Goal: Find specific page/section: Find specific page/section

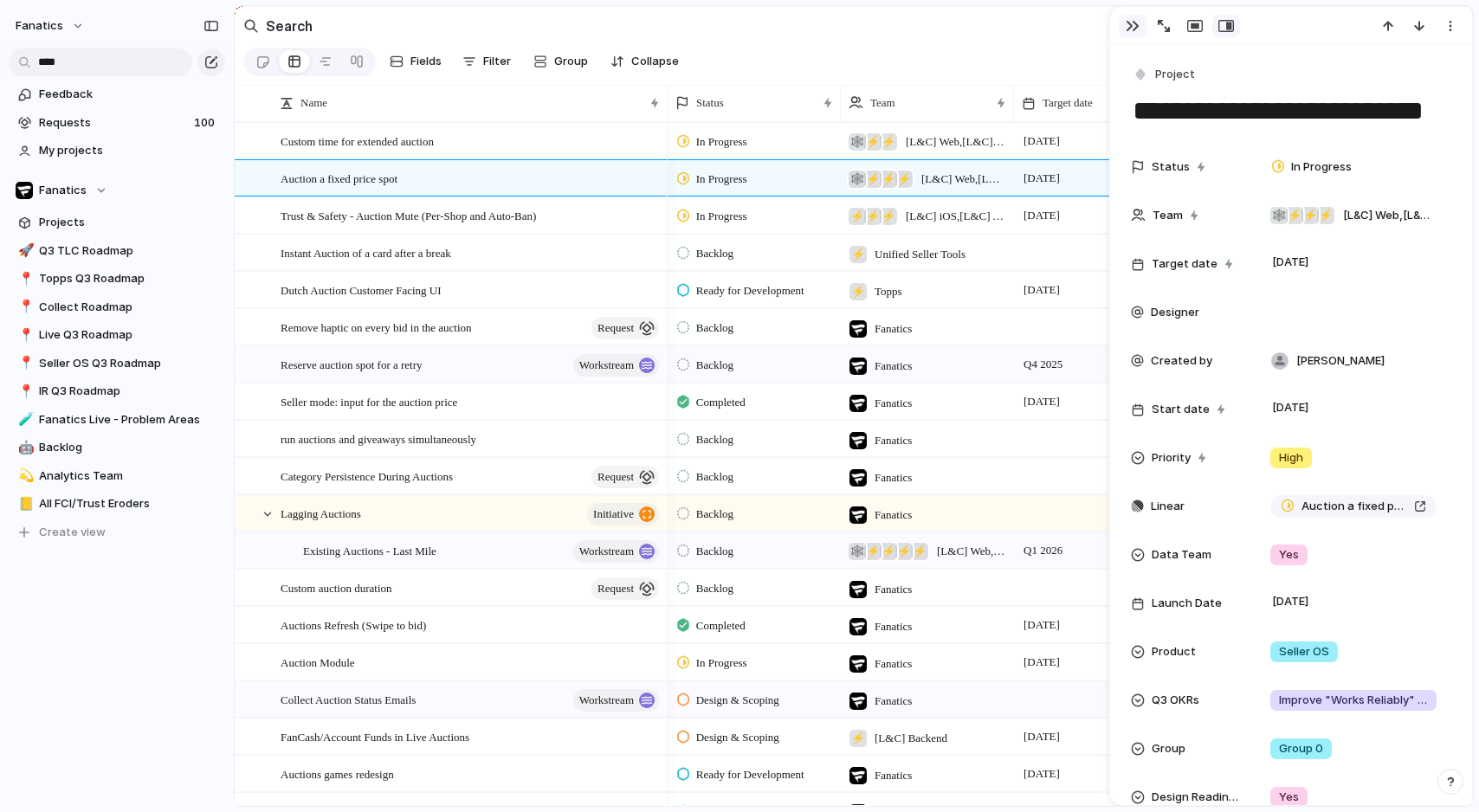
click at [1127, 25] on div "button" at bounding box center [1133, 26] width 14 height 14
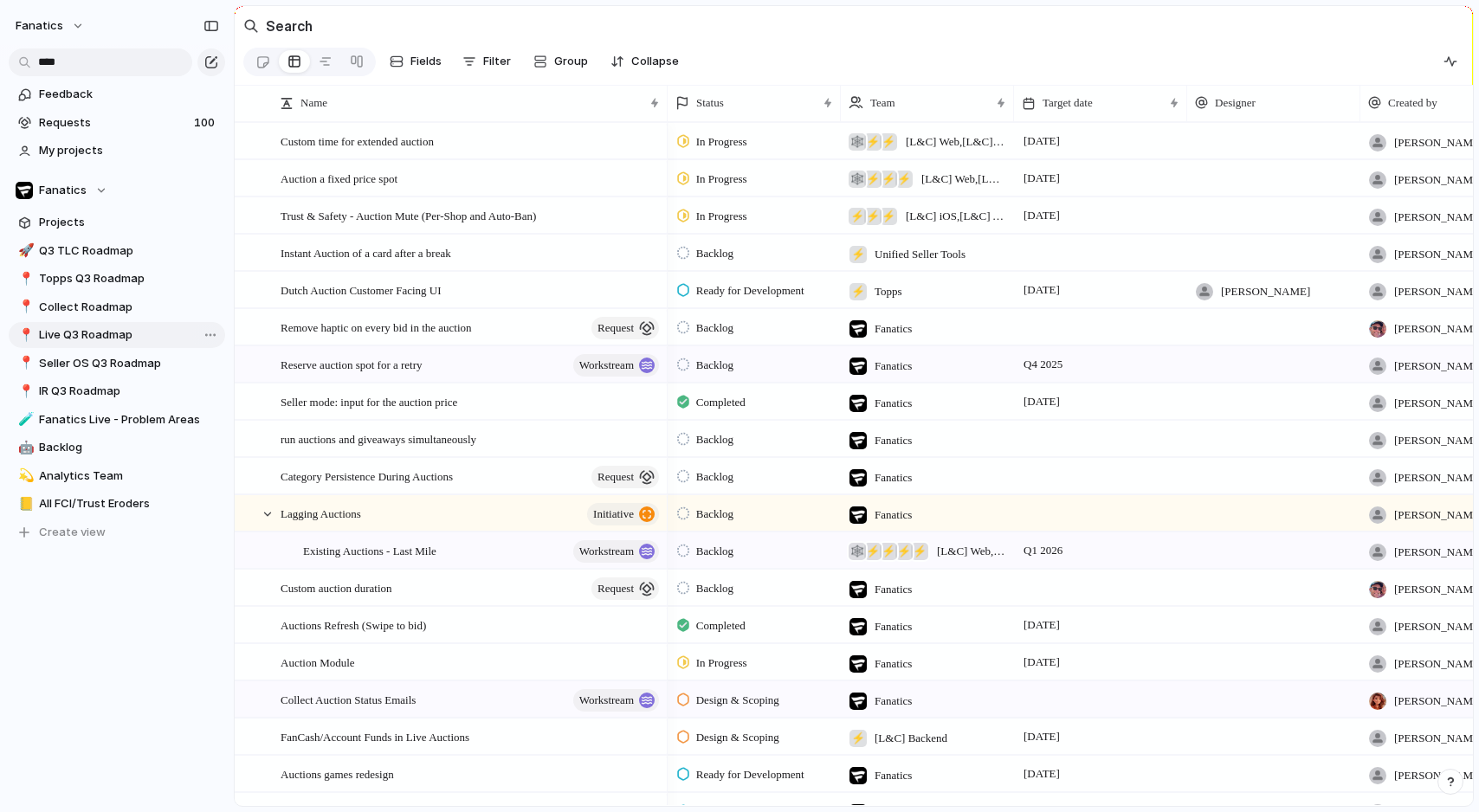
click at [109, 330] on span "Live Q3 Roadmap" at bounding box center [128, 336] width 180 height 18
